Goal: Task Accomplishment & Management: Complete application form

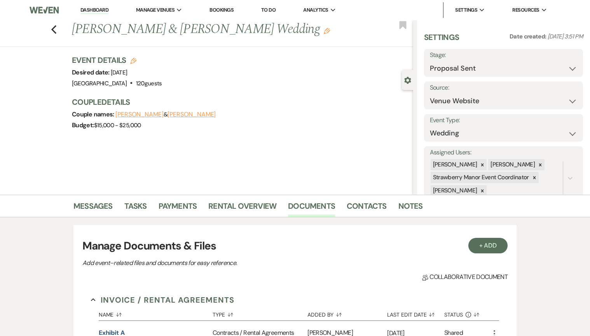
select select "6"
select select "5"
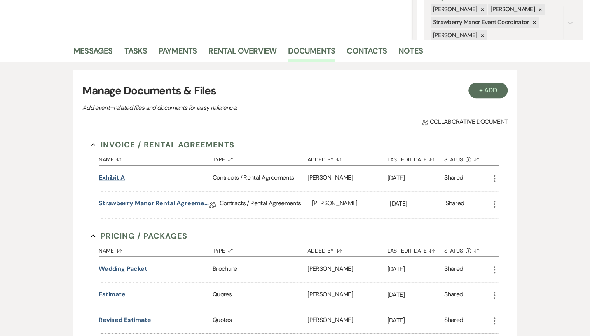
click at [119, 177] on button "Exhibit A" at bounding box center [112, 177] width 26 height 9
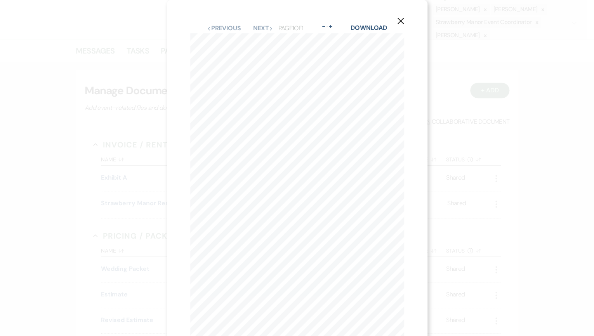
click at [363, 22] on div "X Previous Previous Next Next Page 1 of 1 - Zoom + Download Phone Email Fiances…" at bounding box center [297, 180] width 261 height 360
click at [362, 26] on link "Download" at bounding box center [369, 28] width 36 height 8
click at [402, 20] on use "button" at bounding box center [400, 21] width 6 height 6
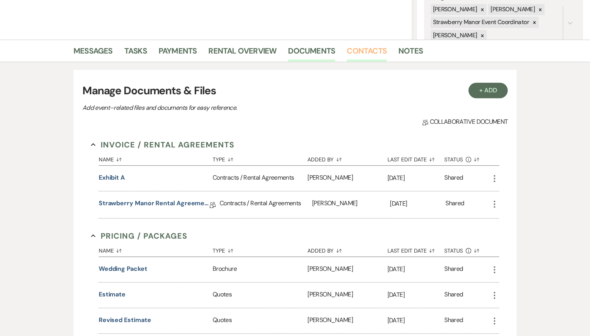
click at [370, 50] on link "Contacts" at bounding box center [367, 53] width 40 height 17
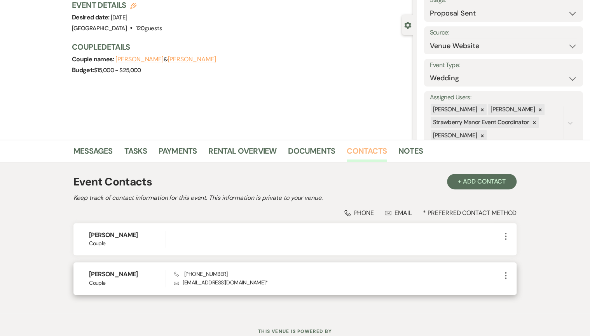
scroll to position [62, 0]
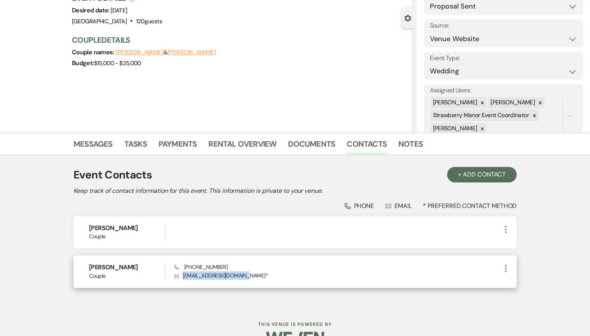
drag, startPoint x: 245, startPoint y: 274, endPoint x: 183, endPoint y: 274, distance: 61.8
click at [183, 274] on p "Envelope [EMAIL_ADDRESS][DOMAIN_NAME] *" at bounding box center [337, 276] width 327 height 9
drag, startPoint x: 183, startPoint y: 274, endPoint x: 196, endPoint y: 276, distance: 12.6
copy p "[EMAIL_ADDRESS][DOMAIN_NAME]"
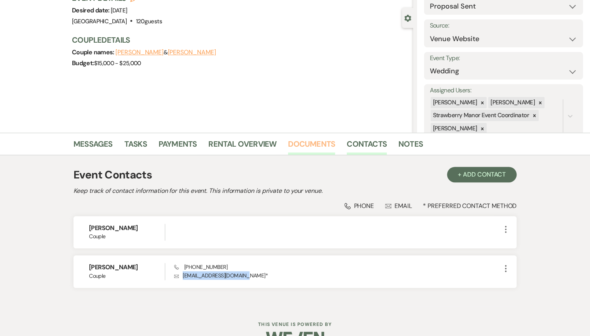
click at [316, 141] on link "Documents" at bounding box center [311, 146] width 47 height 17
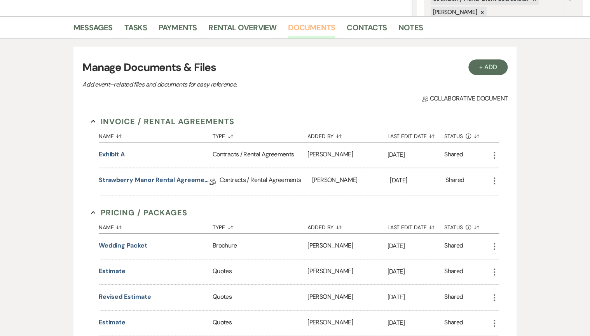
scroll to position [187, 0]
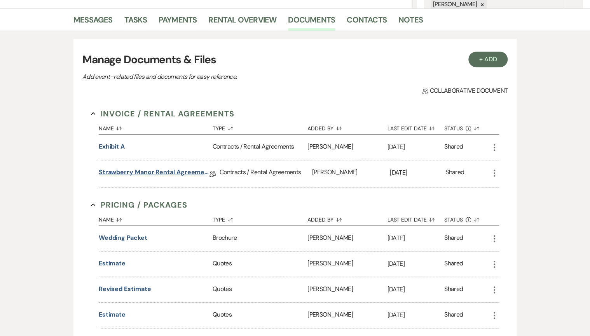
click at [153, 173] on link "Strawberry Manor Rental Agreement - Wedding" at bounding box center [154, 174] width 111 height 12
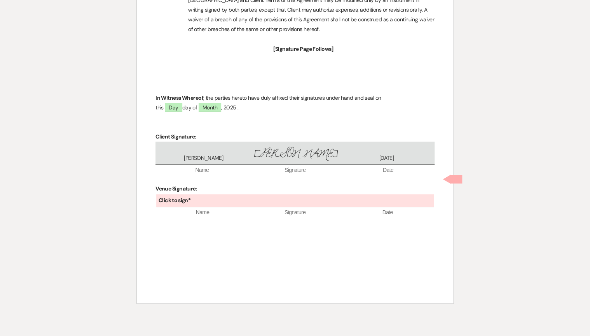
scroll to position [2777, 0]
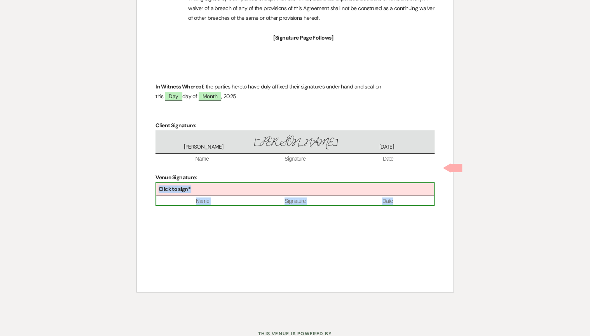
click at [288, 183] on div "Click to sign*" at bounding box center [294, 189] width 277 height 13
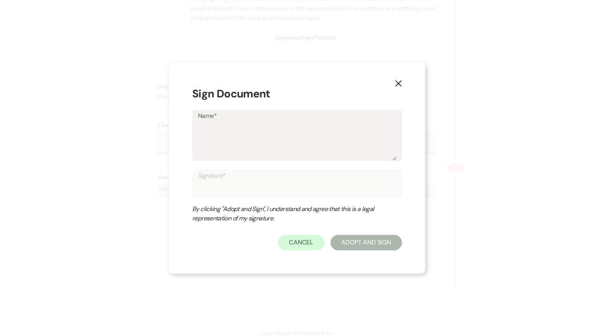
type textarea "B"
type input "B"
type textarea "Ber"
type input "Ber"
type textarea "Beri"
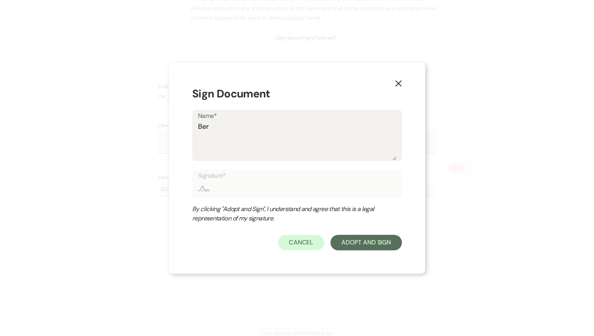
type input "Beri"
type textarea "Berit"
type input "Berit"
type textarea "Beritt"
type input "Beritt"
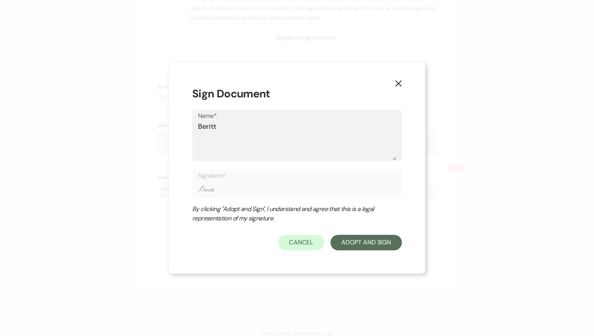
type textarea "Berit"
type input "Berit"
type textarea "Beri"
type input "Beri"
type textarea "Ber"
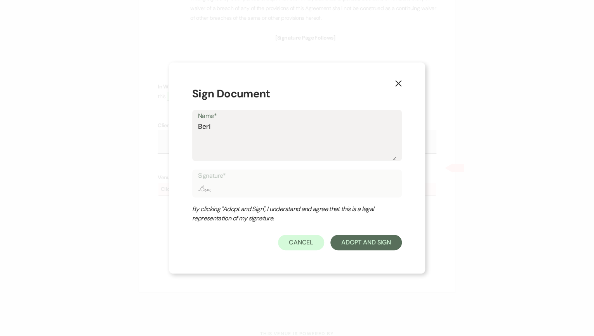
type input "Ber"
type textarea "Be"
type input "Be"
type textarea "B"
type input "B"
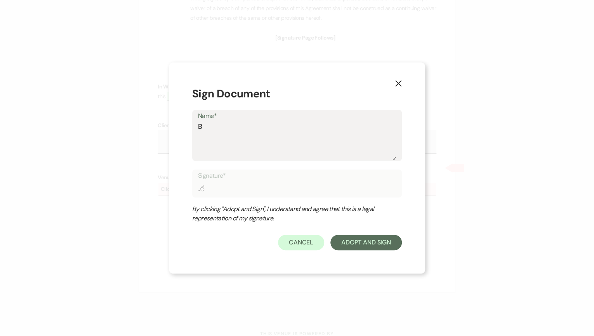
type textarea "Br"
type input "Br"
type textarea "Bri"
type input "Bri"
type textarea "Brit"
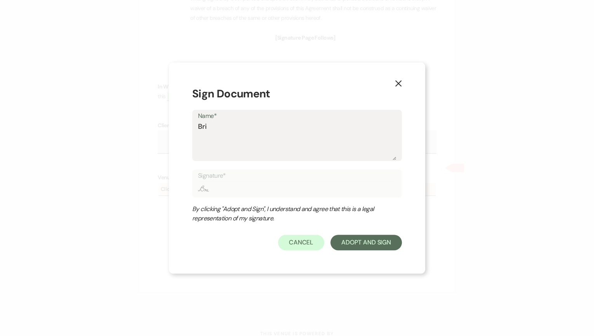
type input "Brit"
type textarea "[PERSON_NAME]"
type input "[PERSON_NAME]"
type textarea "Britta"
type input "Britta"
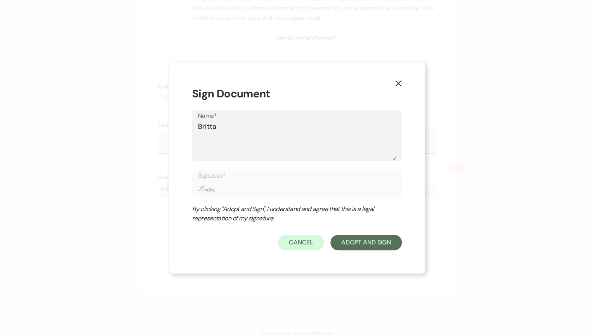
type textarea "Brittan"
type input "Brittan"
type textarea "[PERSON_NAME]"
type input "[PERSON_NAME]"
type textarea "[PERSON_NAME]"
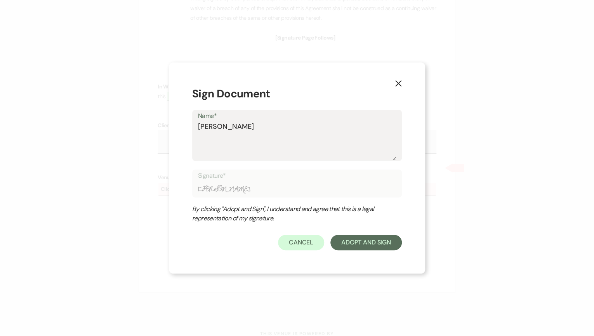
type input "[PERSON_NAME]"
type textarea "[PERSON_NAME]"
type input "[PERSON_NAME]"
type textarea "[PERSON_NAME]"
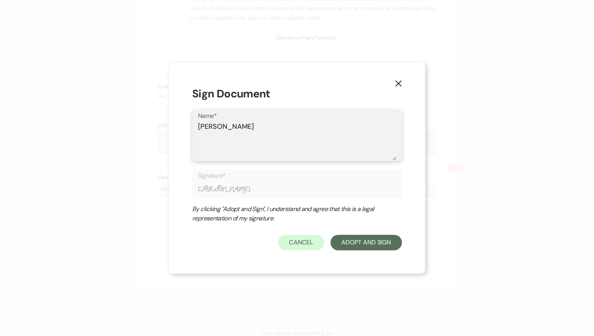
type input "[PERSON_NAME]"
type textarea "[PERSON_NAME] [PERSON_NAME]"
type input "[PERSON_NAME] [PERSON_NAME]"
type textarea "[PERSON_NAME]"
type input "[PERSON_NAME]"
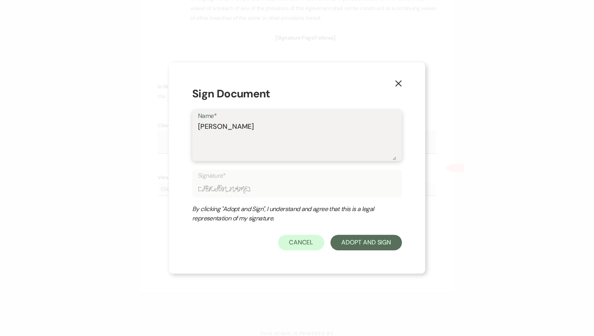
type textarea "[PERSON_NAME] How"
type input "[PERSON_NAME] How"
type textarea "[PERSON_NAME]"
type input "[PERSON_NAME]"
type textarea "[PERSON_NAME]"
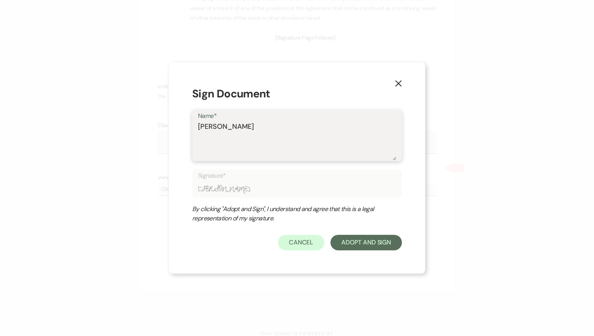
type input "[PERSON_NAME]"
type textarea "[PERSON_NAME]"
click at [370, 242] on button "Adopt And Sign" at bounding box center [366, 243] width 71 height 16
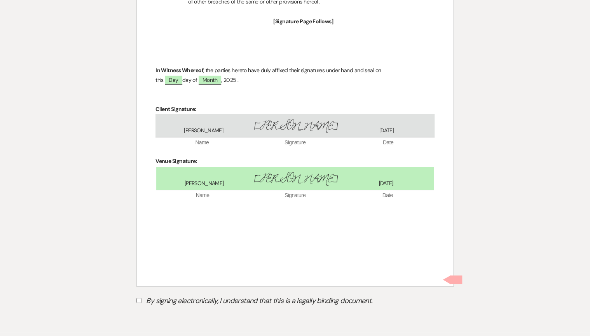
scroll to position [2821, 0]
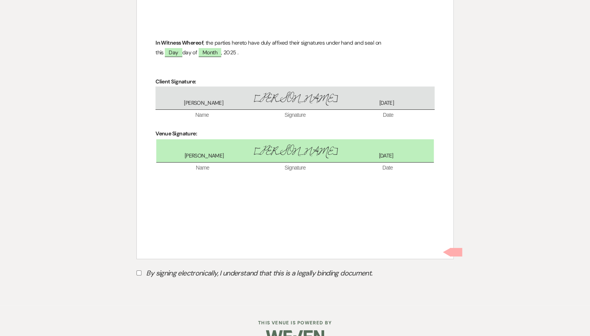
click at [138, 271] on input "By signing electronically, I understand that this is a legally binding document." at bounding box center [138, 273] width 5 height 5
checkbox input "true"
click at [171, 286] on button "Submit" at bounding box center [163, 293] width 54 height 14
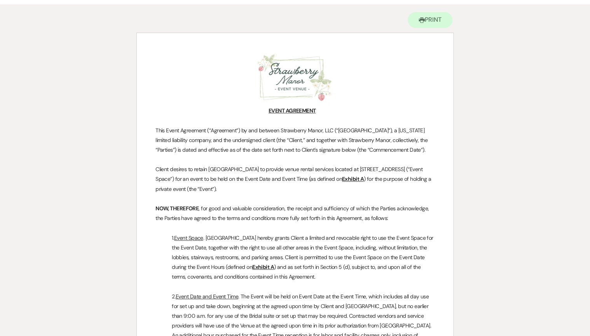
scroll to position [0, 0]
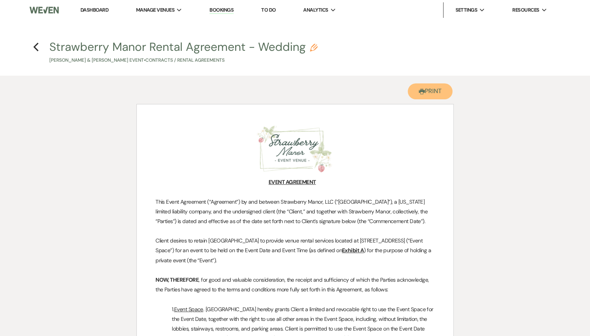
click at [445, 91] on button "Printer Print" at bounding box center [430, 92] width 45 height 16
click at [33, 45] on icon "Previous" at bounding box center [36, 46] width 6 height 9
select select "6"
select select "5"
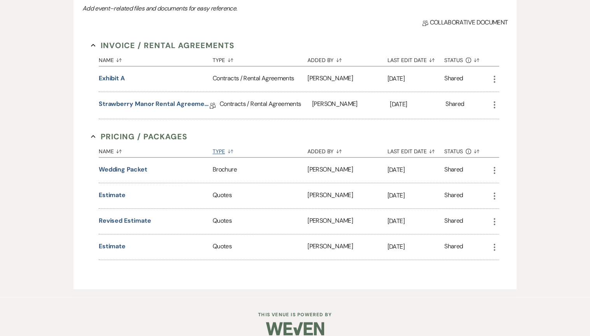
scroll to position [263, 0]
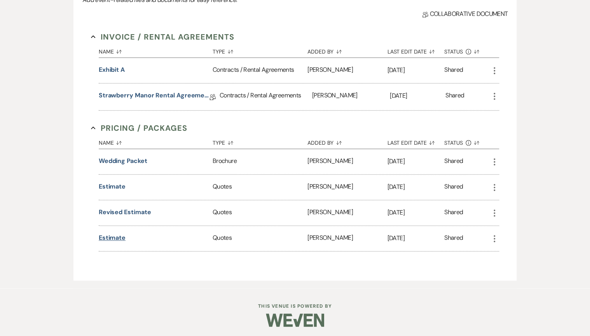
click at [118, 234] on button "Estimate" at bounding box center [112, 238] width 27 height 9
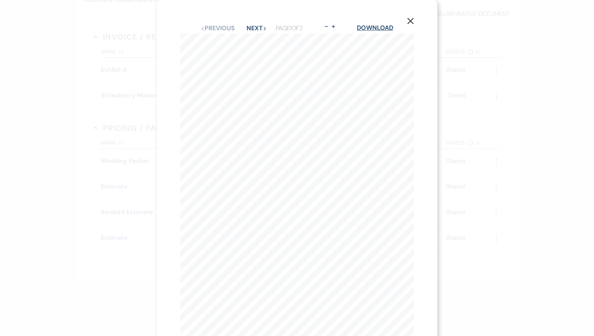
click at [383, 29] on link "Download" at bounding box center [375, 28] width 36 height 8
drag, startPoint x: 410, startPoint y: 22, endPoint x: 413, endPoint y: 36, distance: 14.0
click at [410, 22] on icon "X" at bounding box center [410, 20] width 7 height 7
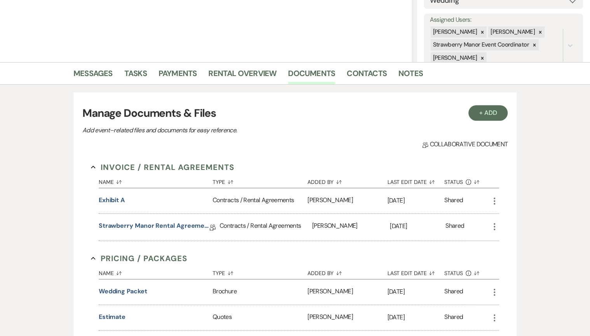
scroll to position [77, 0]
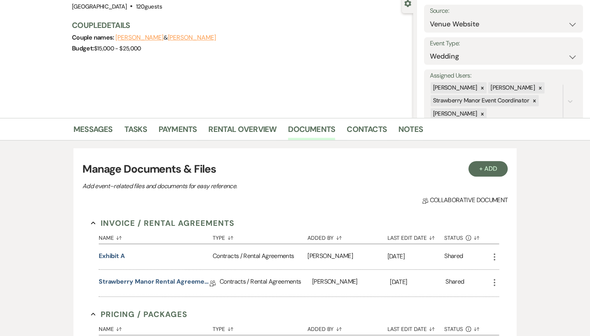
click at [385, 134] on li "Contacts" at bounding box center [373, 131] width 52 height 19
click at [375, 132] on link "Contacts" at bounding box center [367, 131] width 40 height 17
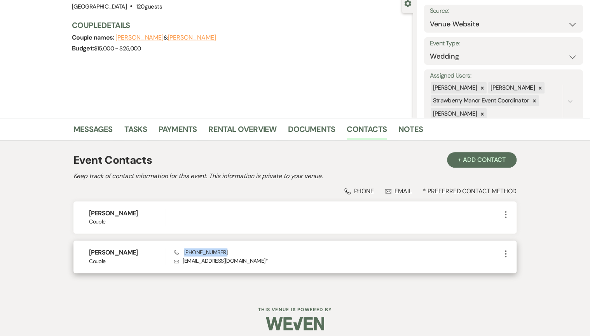
drag, startPoint x: 222, startPoint y: 251, endPoint x: 185, endPoint y: 252, distance: 37.3
click at [185, 252] on div "Phone [PHONE_NUMBER] Envelope [EMAIL_ADDRESS][DOMAIN_NAME] *" at bounding box center [337, 257] width 327 height 17
copy span "[PHONE_NUMBER]"
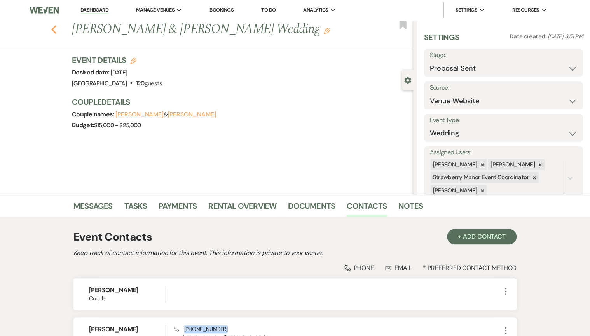
click at [56, 33] on use "button" at bounding box center [53, 29] width 5 height 9
select select "6"
select select "8"
select select "5"
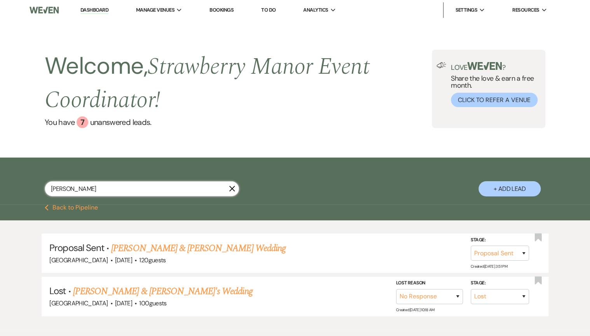
drag, startPoint x: 100, startPoint y: 193, endPoint x: -2, endPoint y: 197, distance: 101.9
click at [0, 197] on html "Dashboard Manage Venues Expand [GEOGRAPHIC_DATA] [GEOGRAPHIC_DATA] Events Booki…" at bounding box center [295, 190] width 590 height 380
type input "[PERSON_NAME]"
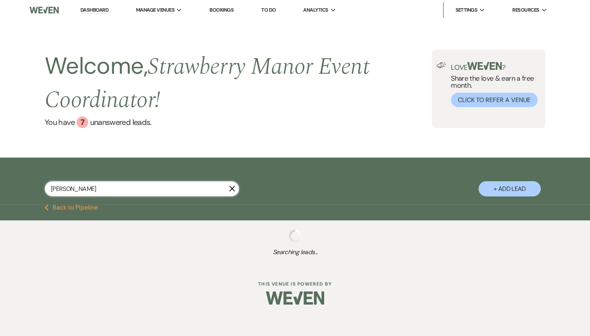
select select "6"
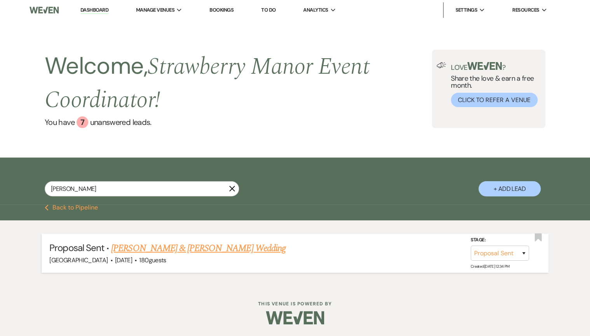
click at [219, 246] on link "[PERSON_NAME] & [PERSON_NAME] Wedding" at bounding box center [198, 249] width 174 height 14
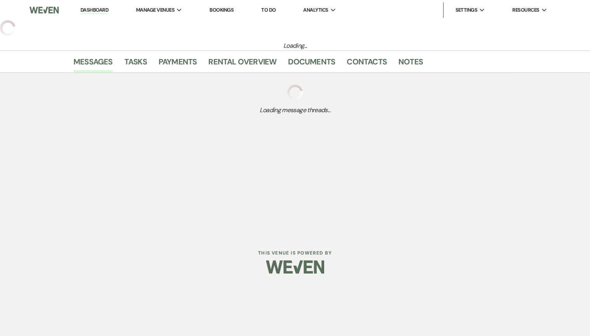
select select "6"
select select "8"
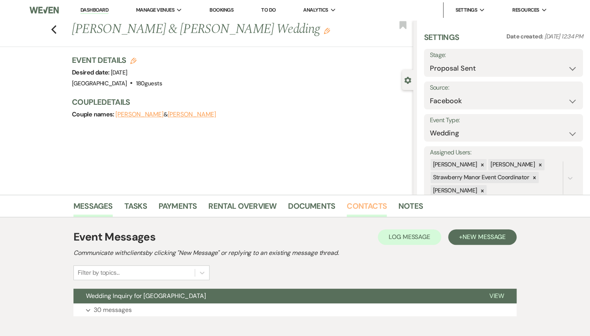
click at [370, 212] on link "Contacts" at bounding box center [367, 208] width 40 height 17
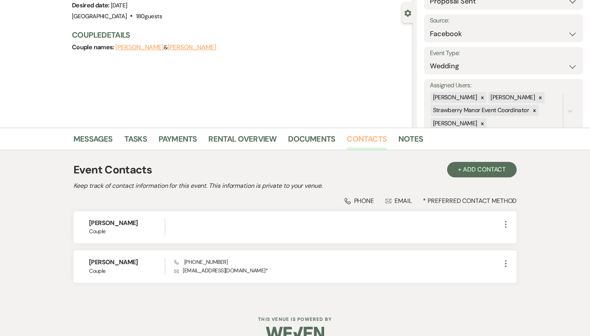
scroll to position [82, 0]
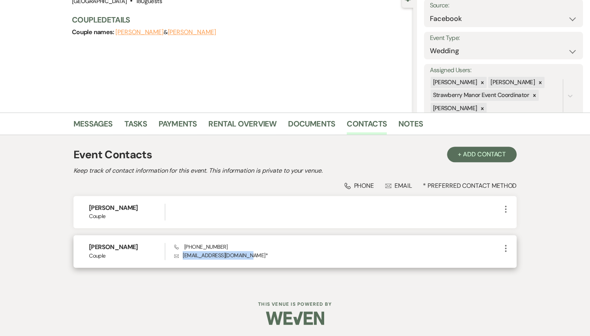
drag, startPoint x: 183, startPoint y: 255, endPoint x: 248, endPoint y: 256, distance: 65.3
click at [248, 256] on p "Envelope [EMAIL_ADDRESS][DOMAIN_NAME] *" at bounding box center [337, 255] width 327 height 9
copy p "[EMAIL_ADDRESS][DOMAIN_NAME]"
drag, startPoint x: 218, startPoint y: 247, endPoint x: 183, endPoint y: 249, distance: 35.8
click at [183, 249] on div "Phone [PHONE_NUMBER] Envelope [EMAIL_ADDRESS][DOMAIN_NAME] *" at bounding box center [337, 251] width 327 height 17
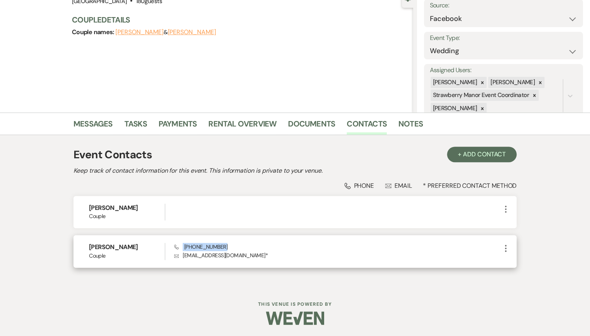
copy span "[PHONE_NUMBER]"
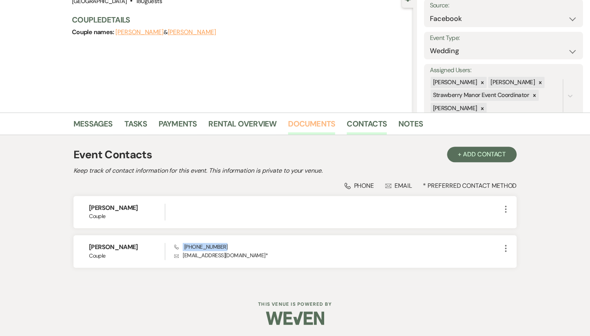
click at [307, 124] on link "Documents" at bounding box center [311, 126] width 47 height 17
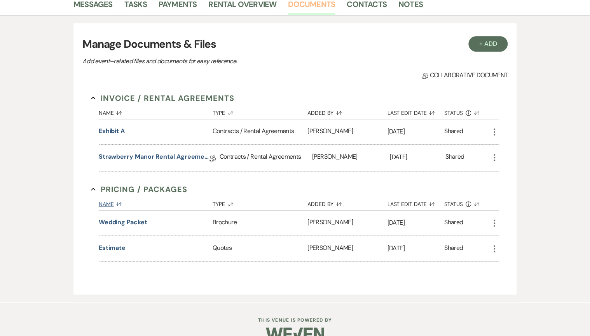
scroll to position [207, 0]
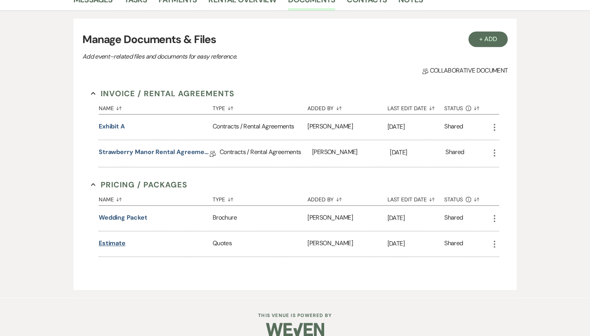
click at [105, 244] on button "Estimate" at bounding box center [112, 243] width 27 height 9
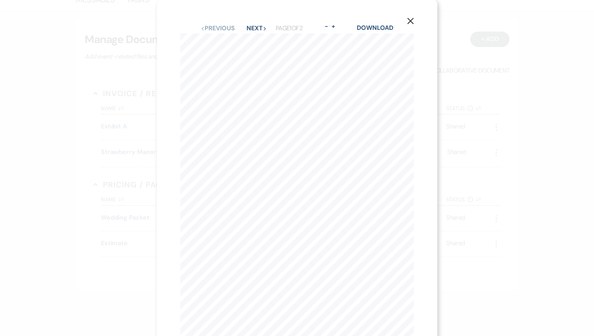
click at [410, 21] on use "button" at bounding box center [411, 21] width 6 height 6
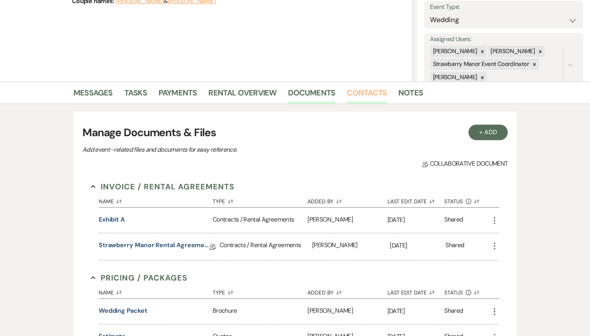
click at [347, 94] on link "Contacts" at bounding box center [367, 95] width 40 height 17
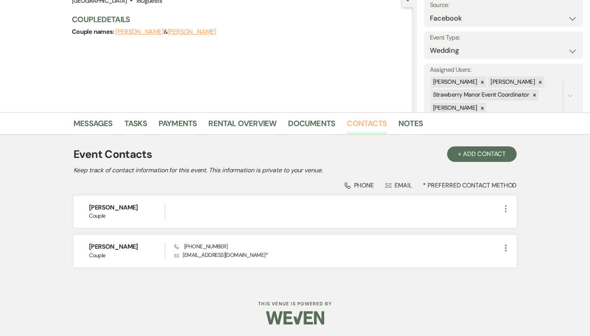
scroll to position [82, 0]
click at [303, 123] on link "Documents" at bounding box center [311, 126] width 47 height 17
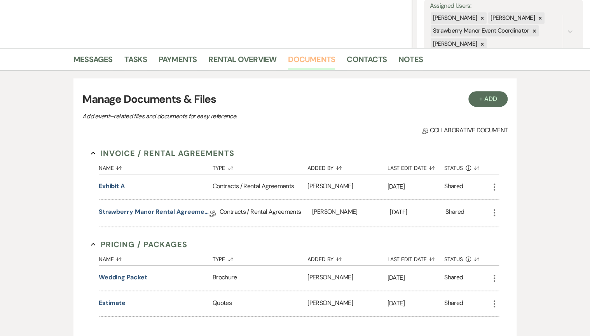
scroll to position [176, 0]
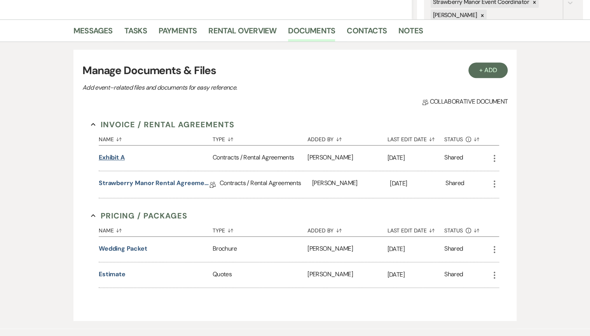
click at [113, 159] on button "Exhibit A" at bounding box center [112, 157] width 26 height 9
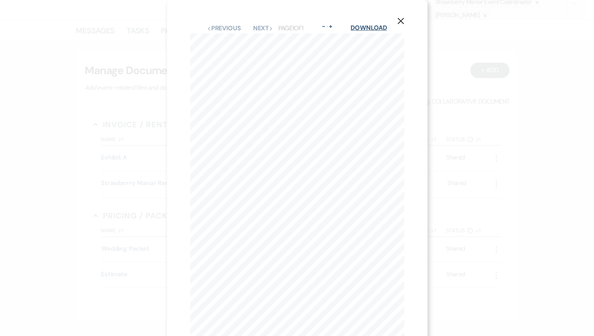
click at [366, 30] on link "Download" at bounding box center [369, 28] width 36 height 8
click at [402, 21] on icon "X" at bounding box center [400, 20] width 7 height 7
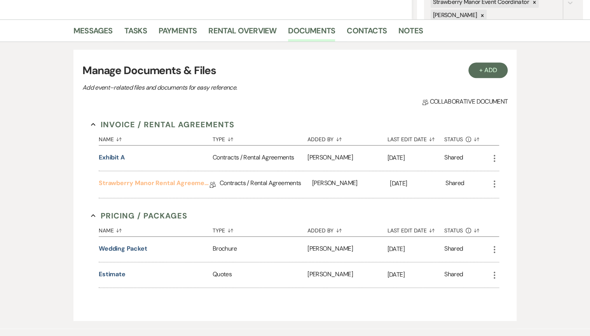
drag, startPoint x: 159, startPoint y: 181, endPoint x: 164, endPoint y: 182, distance: 4.3
click at [160, 181] on link "Strawberry Manor Rental Agreement - Wedding" at bounding box center [154, 185] width 111 height 12
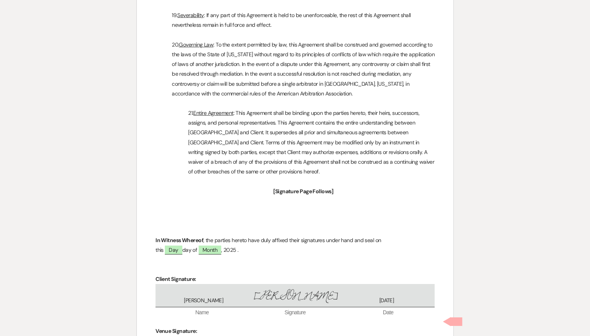
scroll to position [2777, 0]
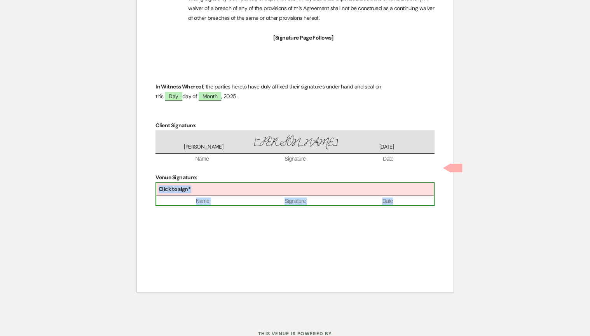
click at [284, 183] on div "Click to sign*" at bounding box center [294, 189] width 277 height 13
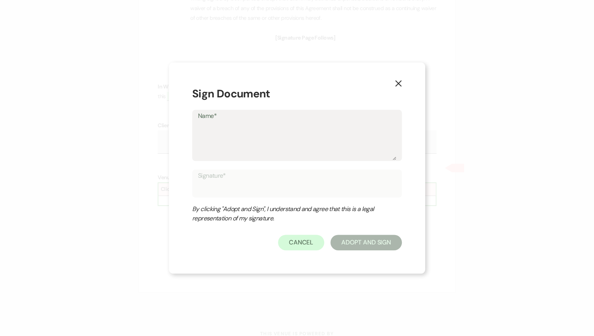
type textarea "B"
type input "B"
type textarea "Bi"
type input "Bi"
type textarea "B"
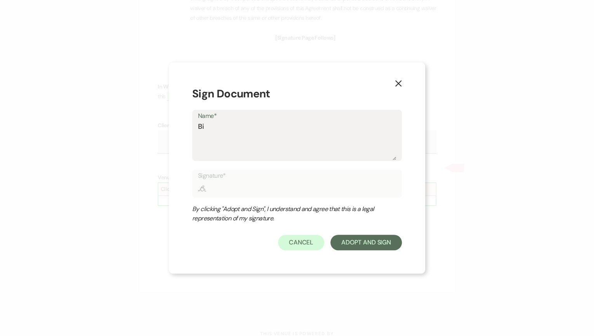
type input "B"
type textarea "Br"
type input "Br"
type textarea "Bri"
type input "Bri"
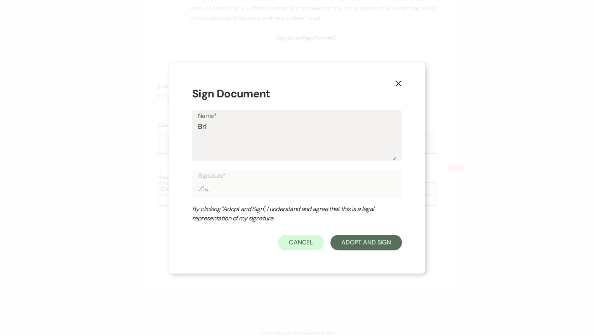
type textarea "Brit"
type input "Brit"
type textarea "[PERSON_NAME]"
type input "[PERSON_NAME]"
type textarea "Brittna"
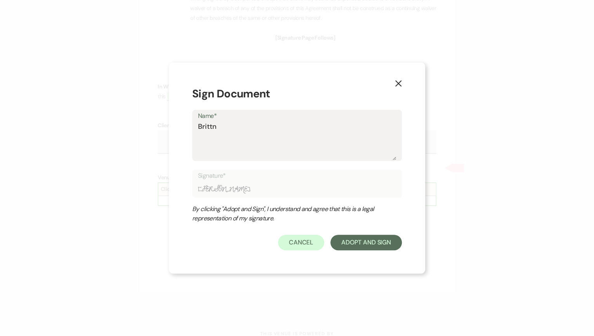
type input "Brittna"
type textarea "[PERSON_NAME]"
type input "[PERSON_NAME]"
type textarea "Brittna"
type input "Brittna"
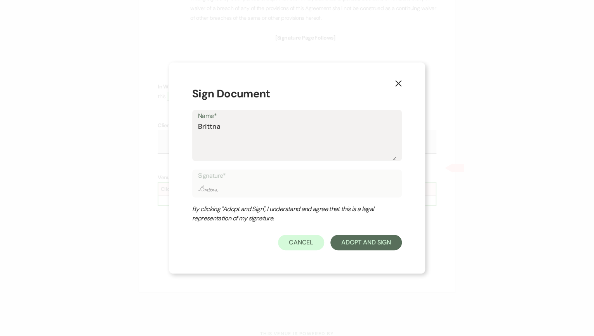
type textarea "Brittn"
type input "Brittn"
type textarea "[PERSON_NAME]"
type input "[PERSON_NAME]"
type textarea "Britta"
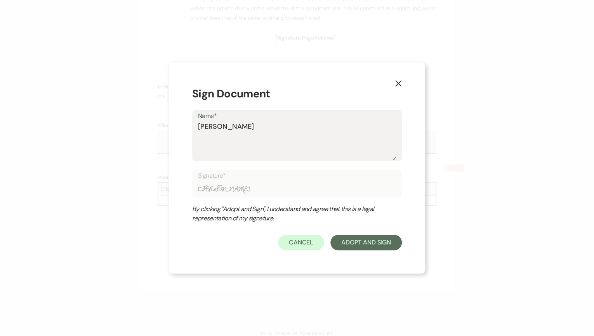
type input "Britta"
type textarea "Brittan"
type input "Brittan"
type textarea "[PERSON_NAME]"
type input "[PERSON_NAME]"
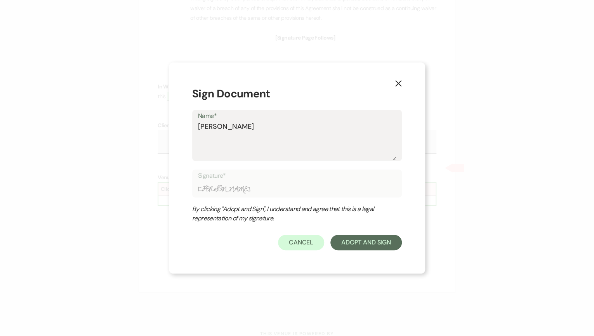
type textarea "[PERSON_NAME]"
type input "[PERSON_NAME]"
type textarea "[PERSON_NAME]"
type input "[PERSON_NAME]"
type textarea "[PERSON_NAME]"
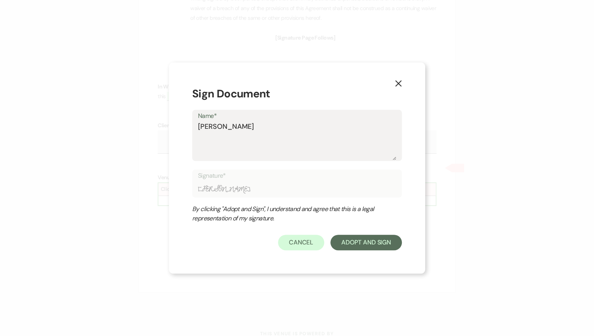
type input "[PERSON_NAME]"
type textarea "[PERSON_NAME] How"
type input "[PERSON_NAME] How"
type textarea "[PERSON_NAME]"
type input "[PERSON_NAME]"
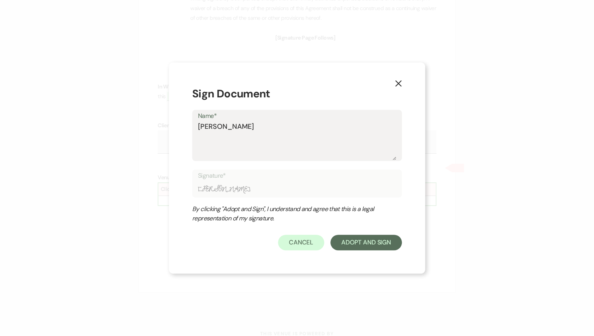
type textarea "[PERSON_NAME]"
type input "[PERSON_NAME]"
type textarea "[PERSON_NAME]"
type input "[PERSON_NAME]"
type textarea "[PERSON_NAME]"
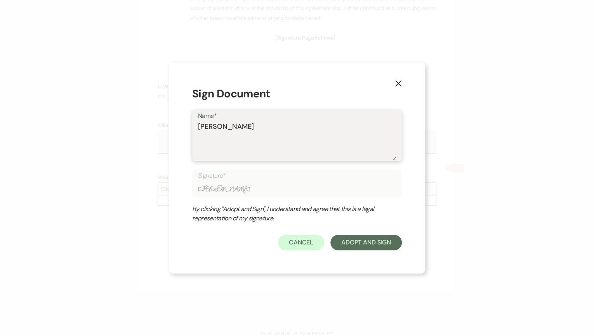
type textarea "[PERSON_NAME]"
type input "[PERSON_NAME]"
type textarea "[PERSON_NAME]"
type input "[PERSON_NAME]"
type textarea "[PERSON_NAME]"
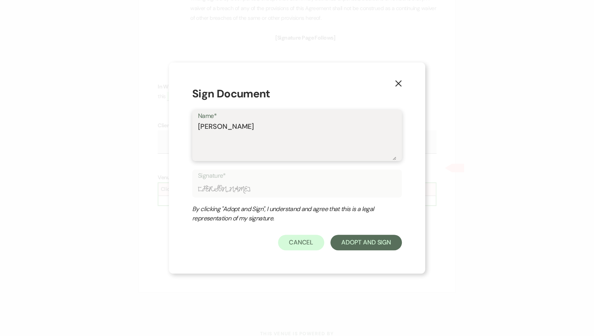
type input "[PERSON_NAME]"
type textarea "[PERSON_NAME]"
click at [370, 247] on button "Adopt And Sign" at bounding box center [366, 243] width 71 height 16
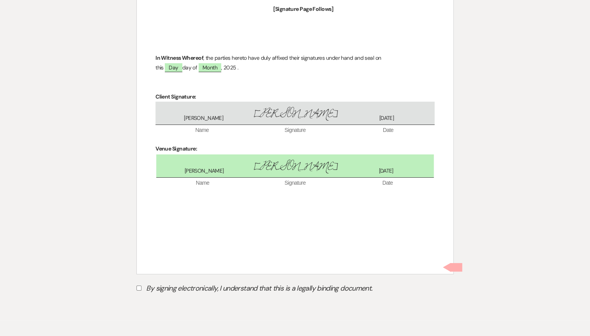
scroll to position [2821, 0]
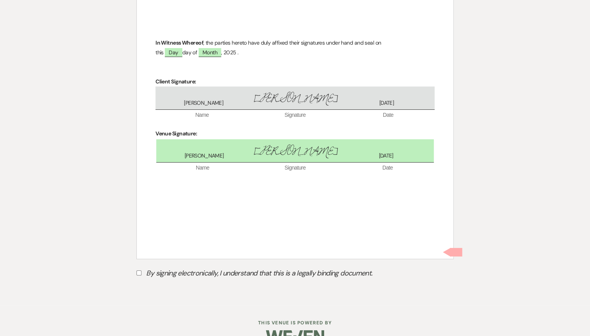
click at [138, 271] on input "By signing electronically, I understand that this is a legally binding document." at bounding box center [138, 273] width 5 height 5
checkbox input "true"
click at [170, 286] on button "Submit" at bounding box center [163, 293] width 54 height 14
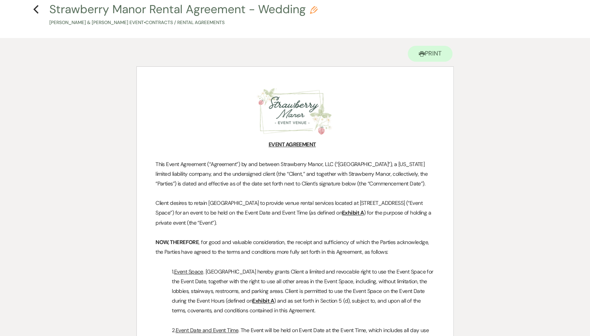
scroll to position [0, 0]
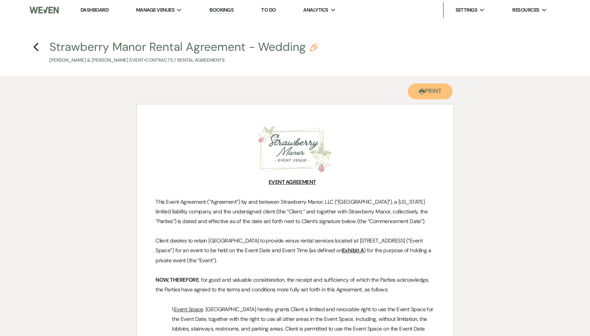
click at [436, 90] on button "Printer Print" at bounding box center [430, 92] width 45 height 16
drag, startPoint x: 38, startPoint y: 47, endPoint x: 42, endPoint y: 46, distance: 4.3
click at [39, 47] on h4 "Previous Strawberry Manor Rental Agreement - Wedding Pencil [PERSON_NAME] & [PE…" at bounding box center [295, 51] width 560 height 25
click at [39, 49] on h4 "Previous Strawberry Manor Rental Agreement - Wedding Pencil [PERSON_NAME] & [PE…" at bounding box center [295, 51] width 560 height 25
click at [35, 47] on use "button" at bounding box center [35, 47] width 5 height 9
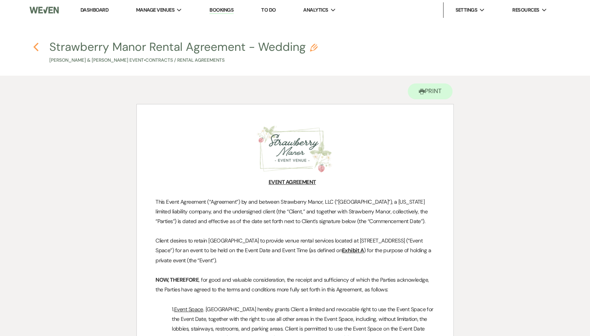
select select "6"
select select "8"
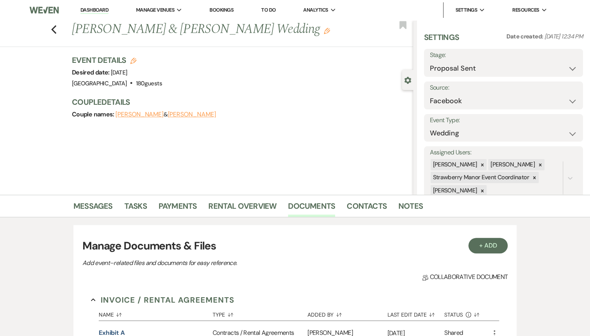
scroll to position [176, 0]
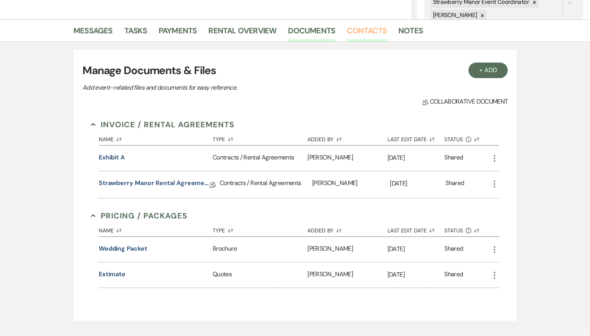
click at [361, 38] on link "Contacts" at bounding box center [367, 32] width 40 height 17
